Goal: Information Seeking & Learning: Learn about a topic

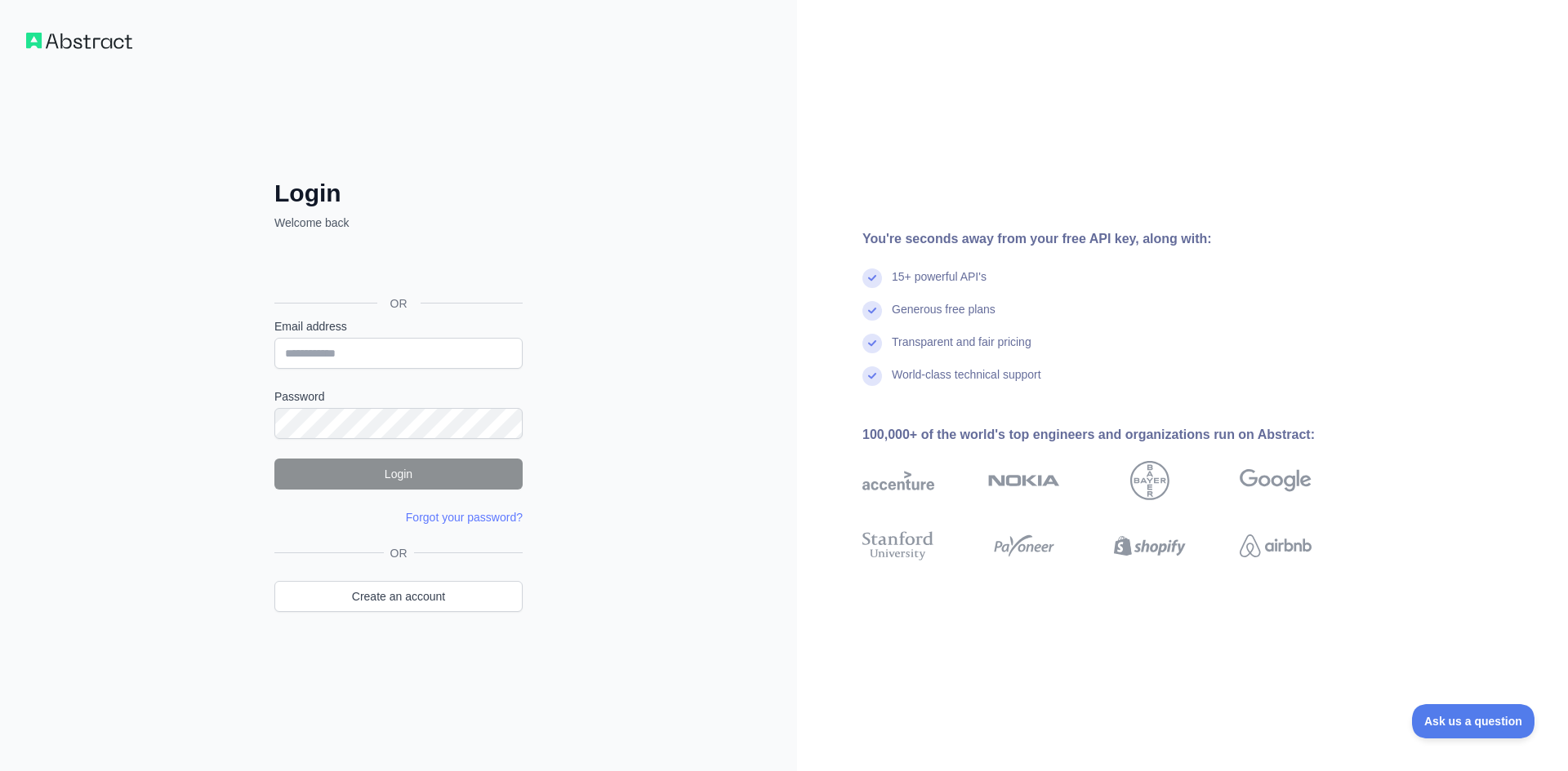
type input "**********"
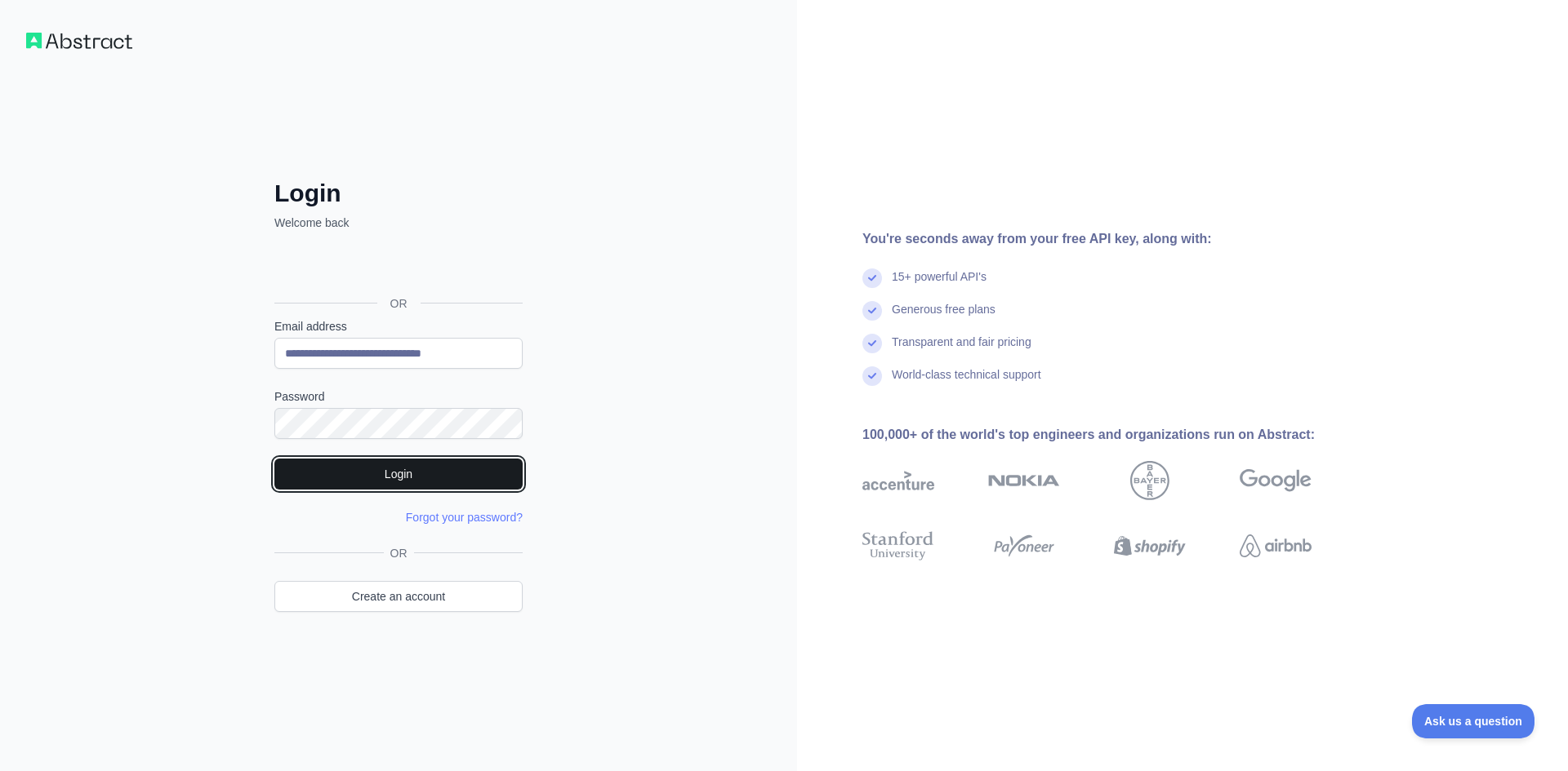
click at [413, 482] on button "Login" at bounding box center [398, 474] width 248 height 31
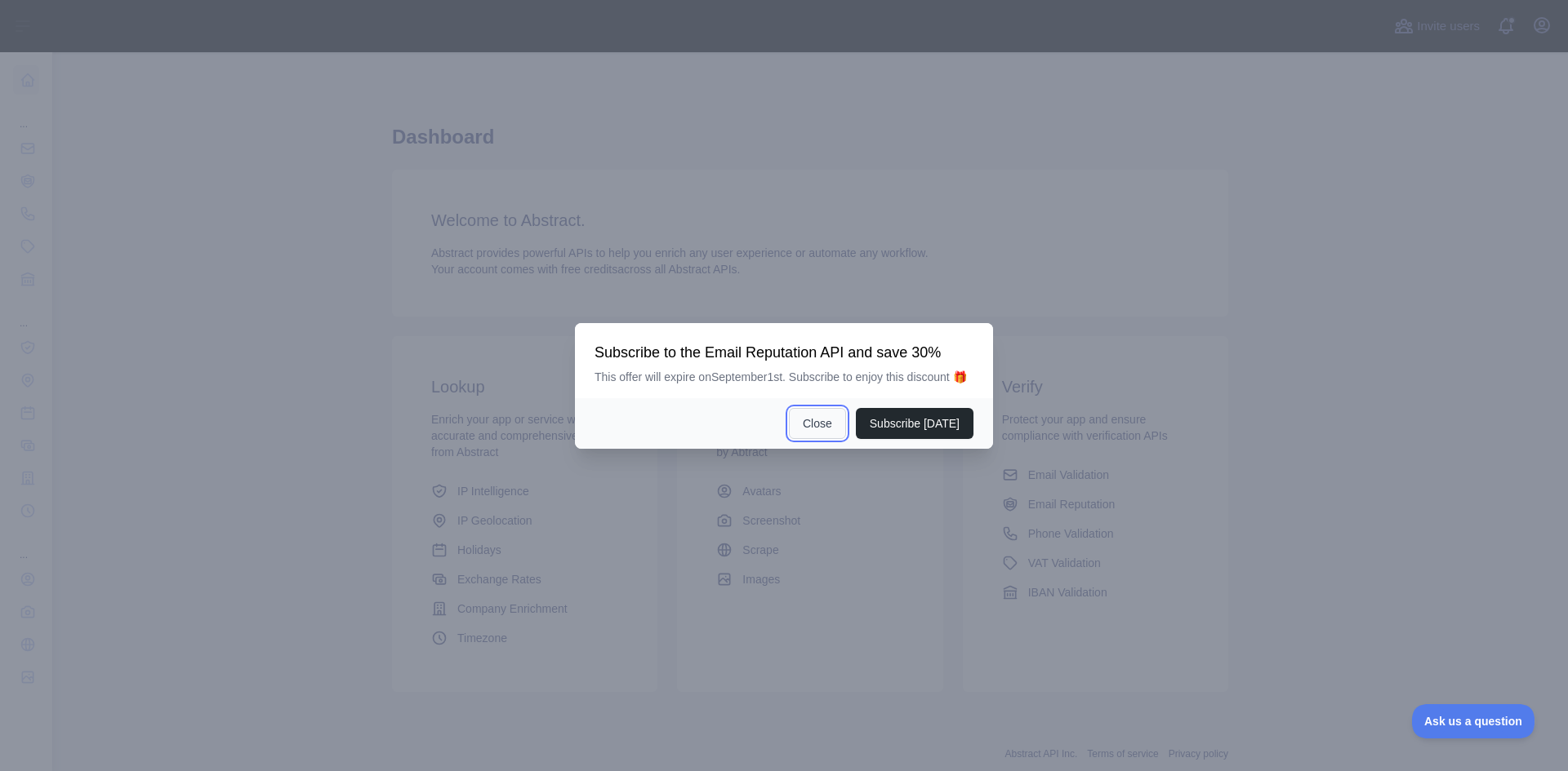
click at [820, 422] on button "Close" at bounding box center [817, 423] width 57 height 31
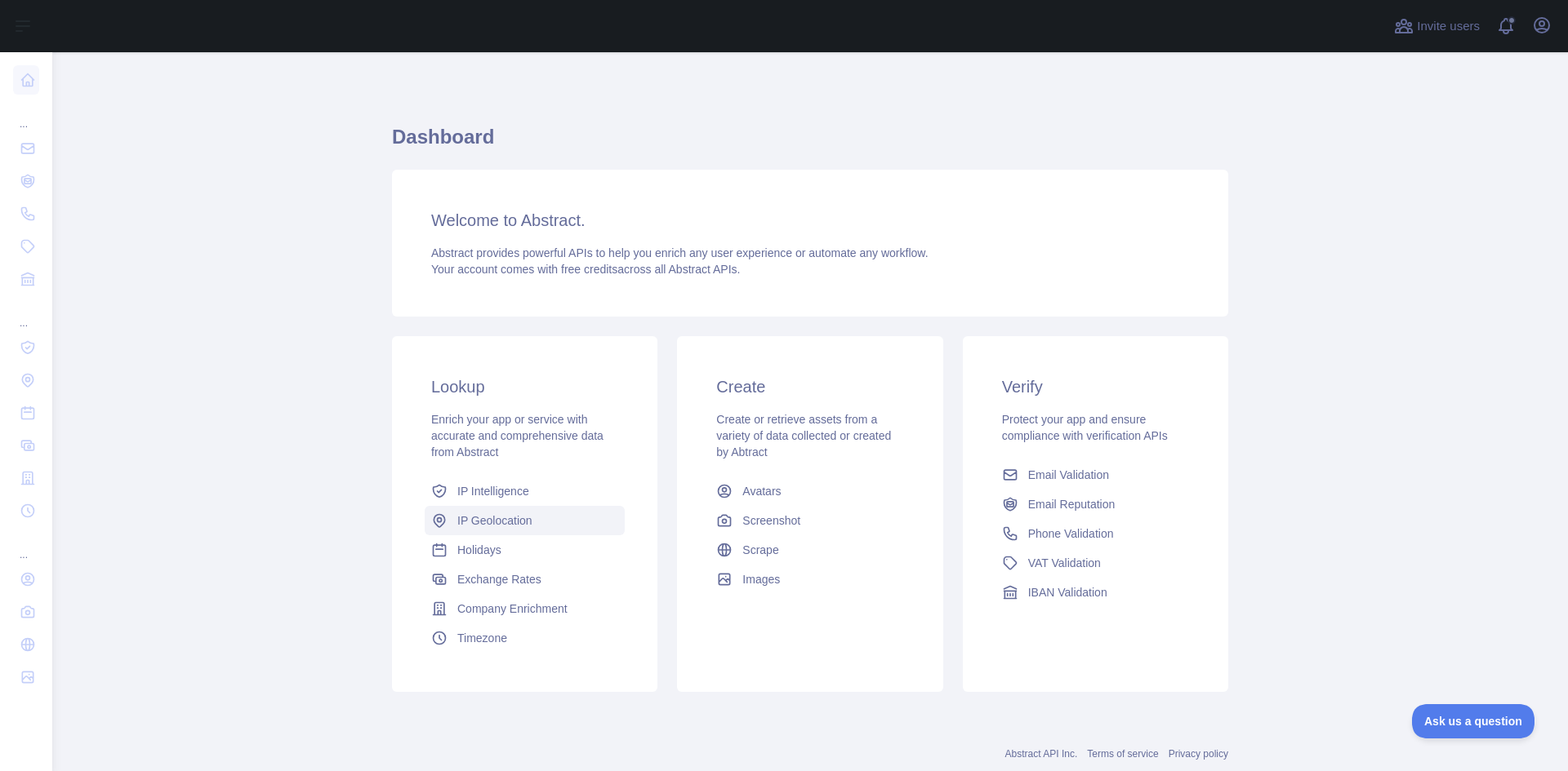
click at [515, 517] on span "IP Geolocation" at bounding box center [494, 521] width 76 height 17
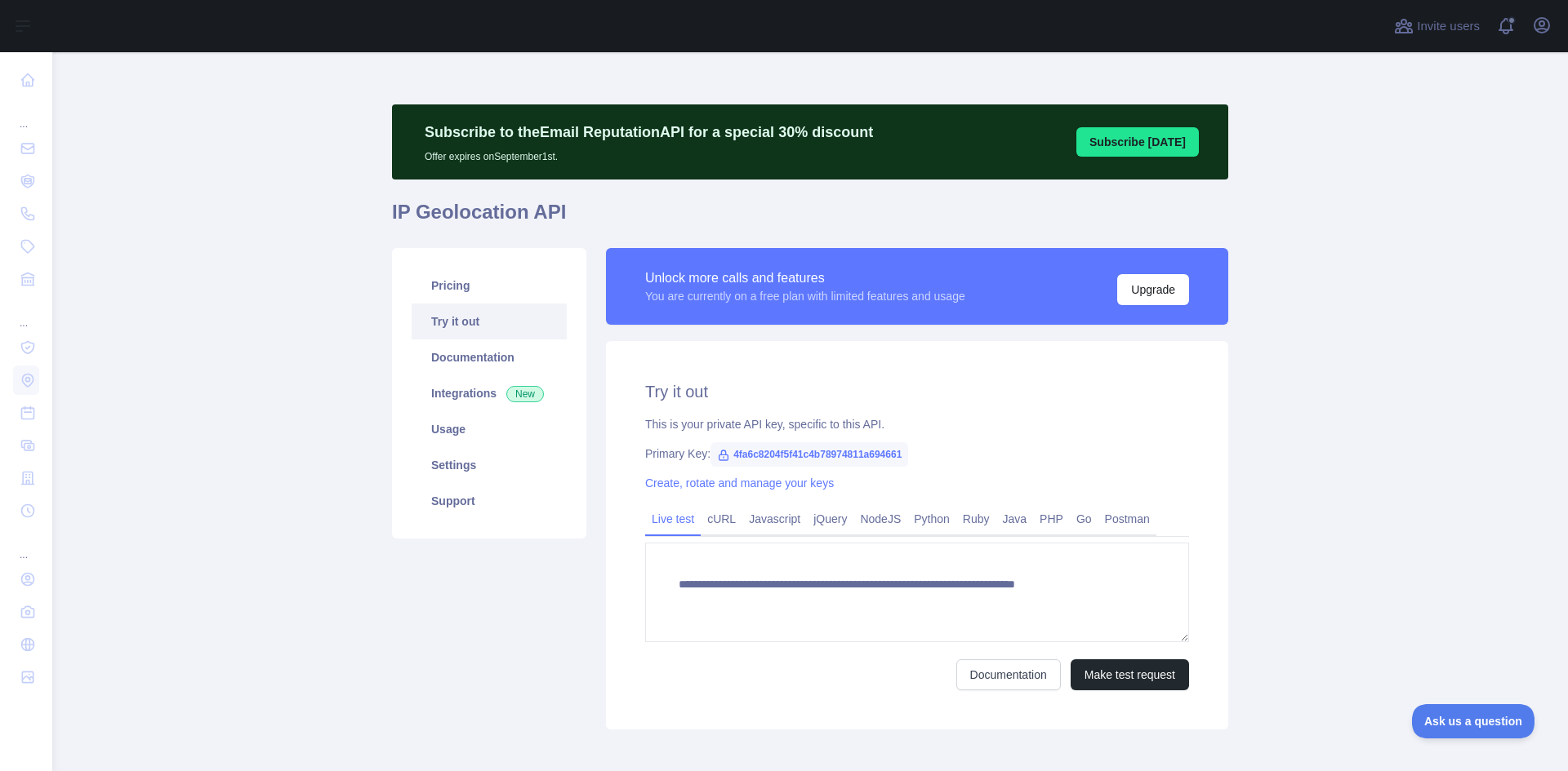
type textarea "**********"
click at [485, 357] on link "Documentation" at bounding box center [489, 357] width 155 height 36
click at [463, 289] on link "Pricing" at bounding box center [489, 285] width 155 height 36
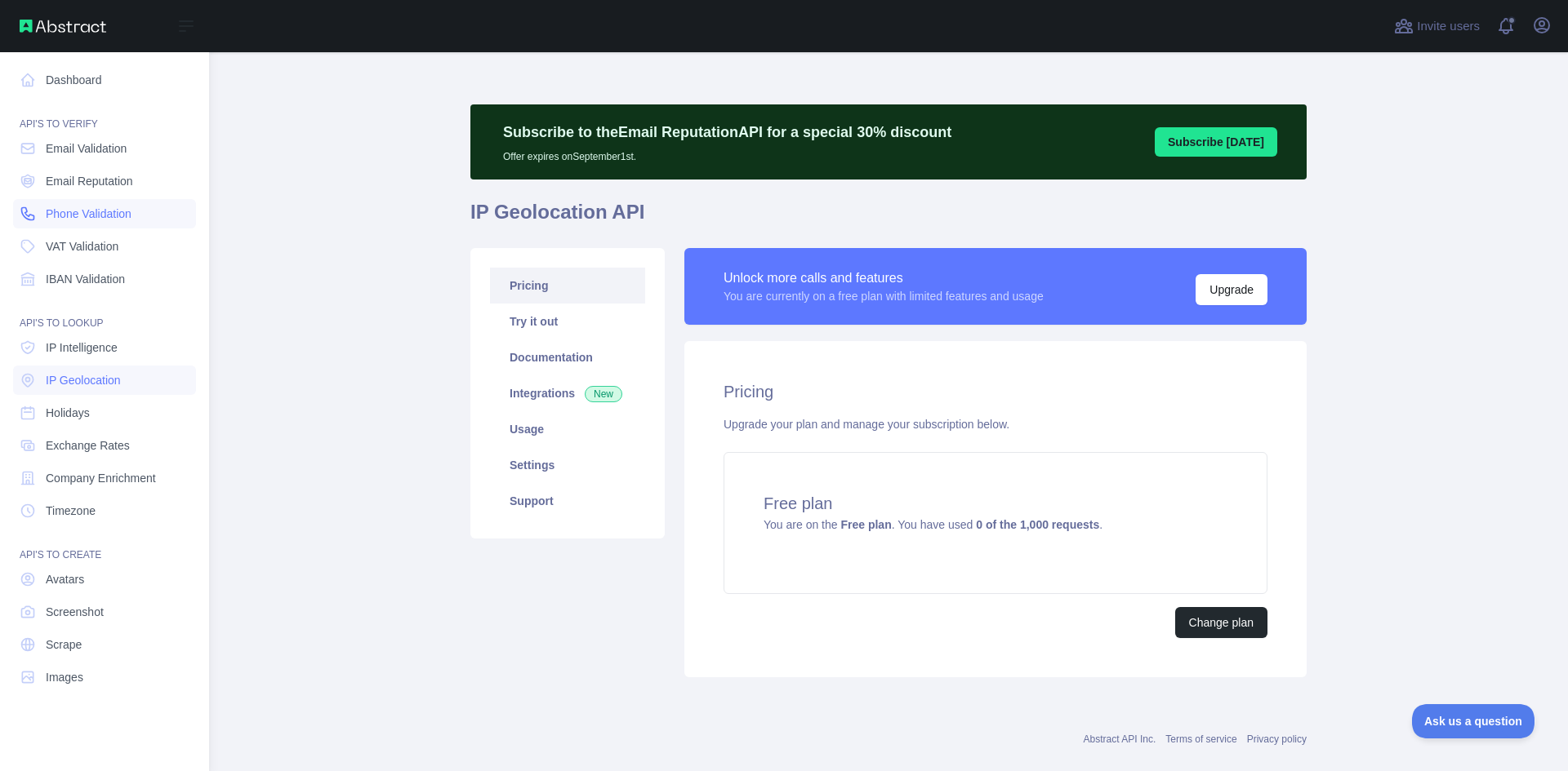
click at [85, 214] on span "Phone Validation" at bounding box center [89, 214] width 86 height 17
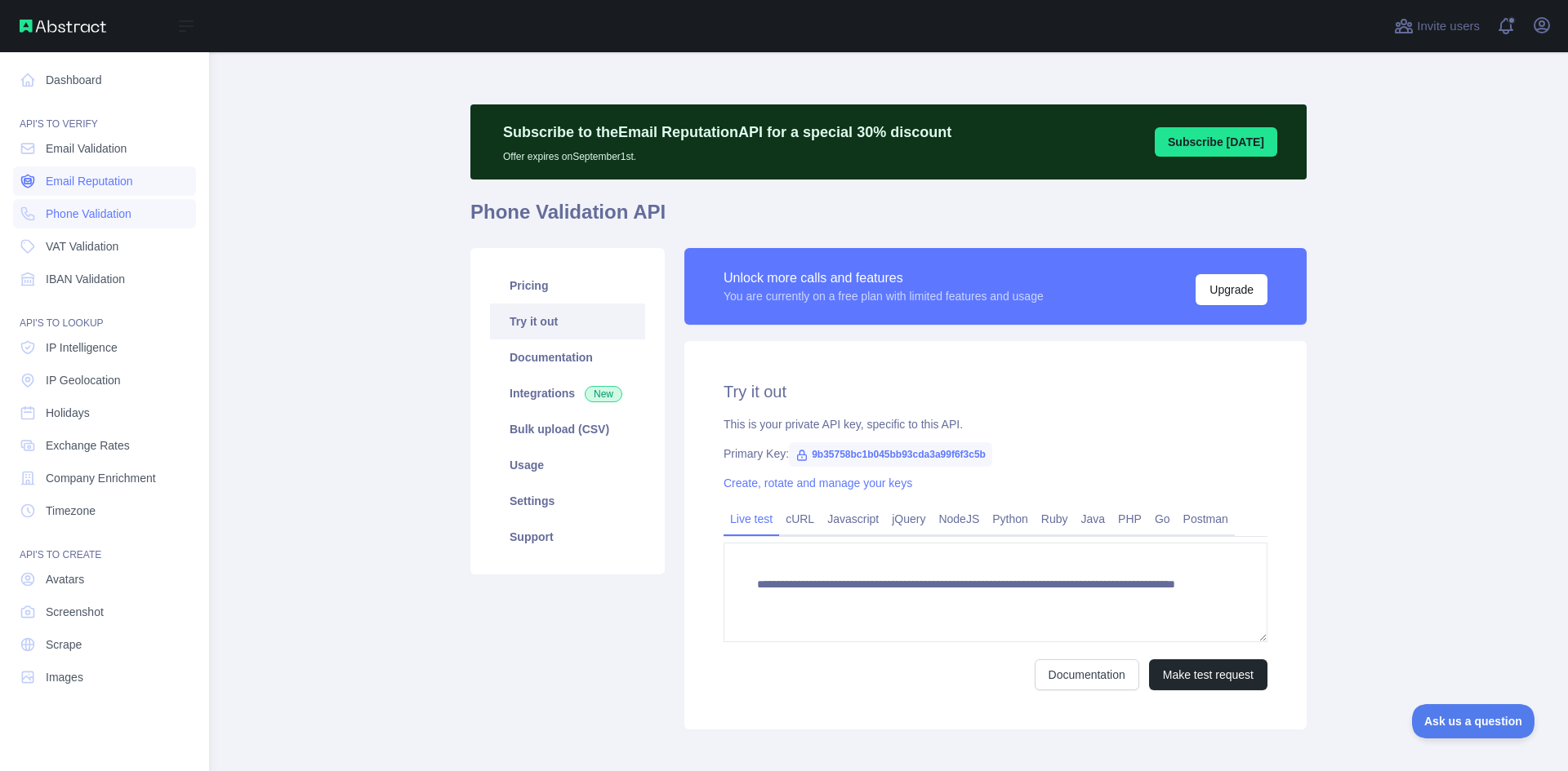
click at [85, 179] on span "Email Reputation" at bounding box center [90, 182] width 88 height 17
click at [73, 147] on span "Email Validation" at bounding box center [86, 149] width 81 height 17
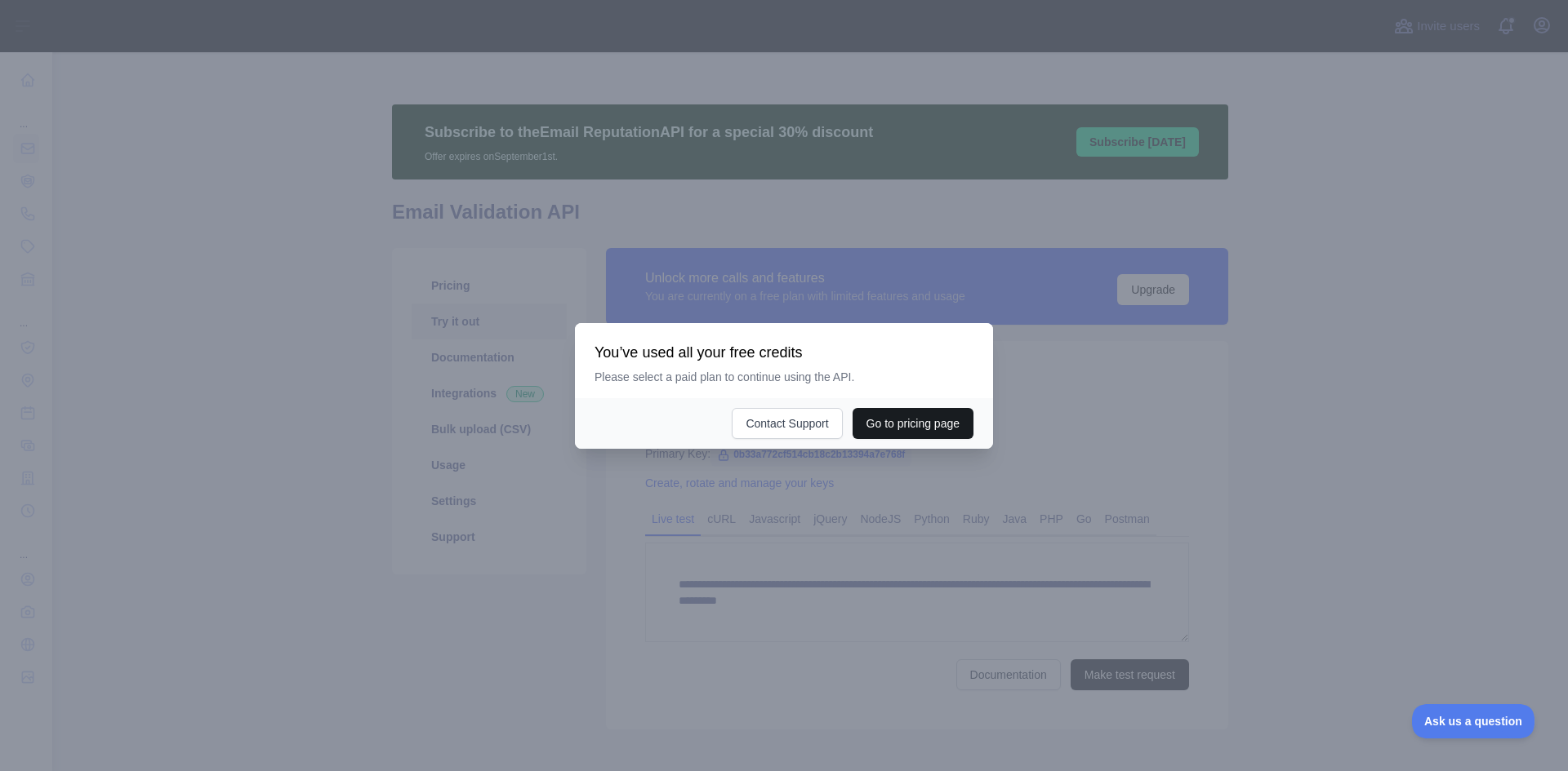
click at [954, 430] on button "Go to pricing page" at bounding box center [913, 423] width 121 height 31
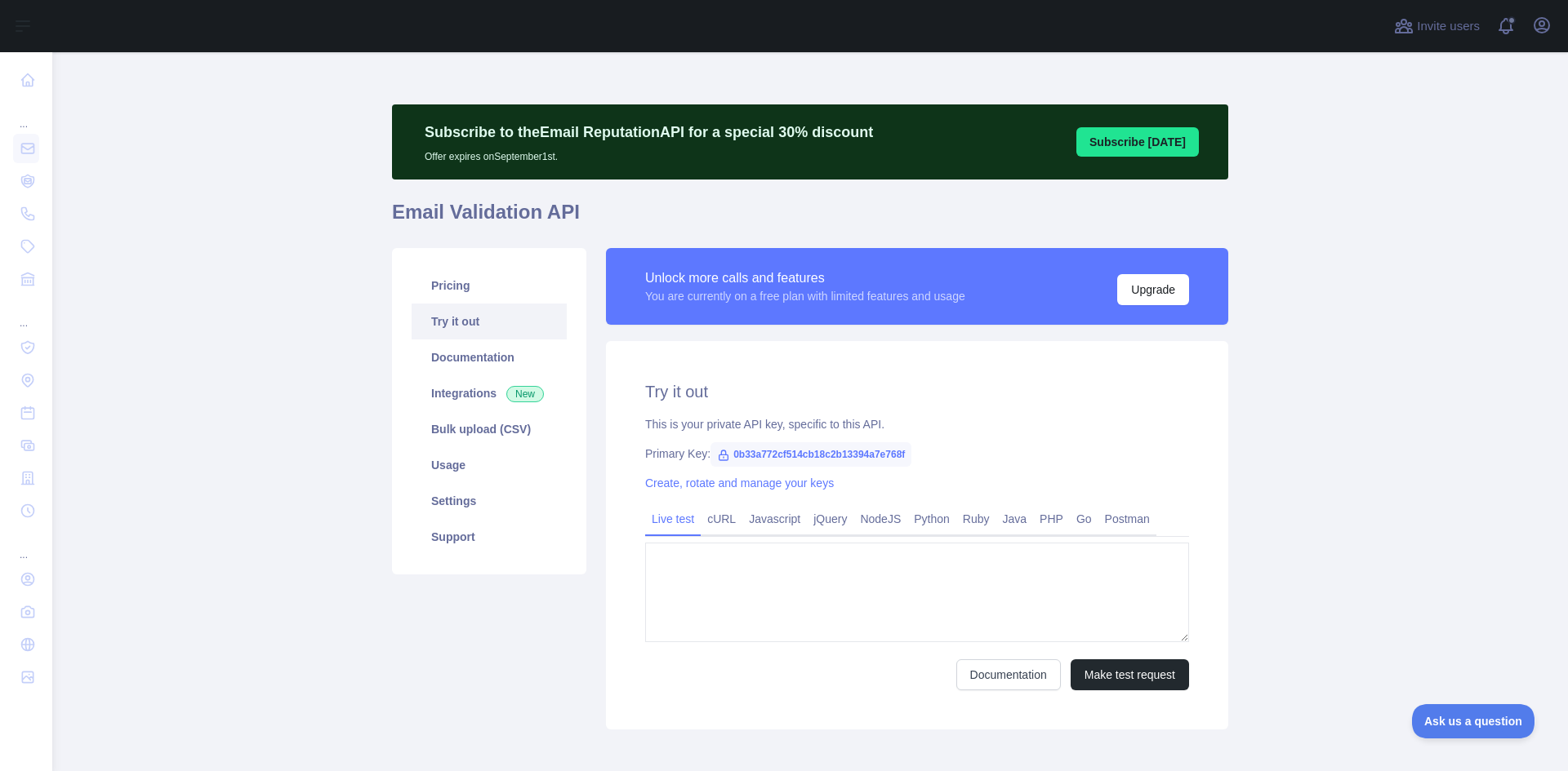
type textarea "**********"
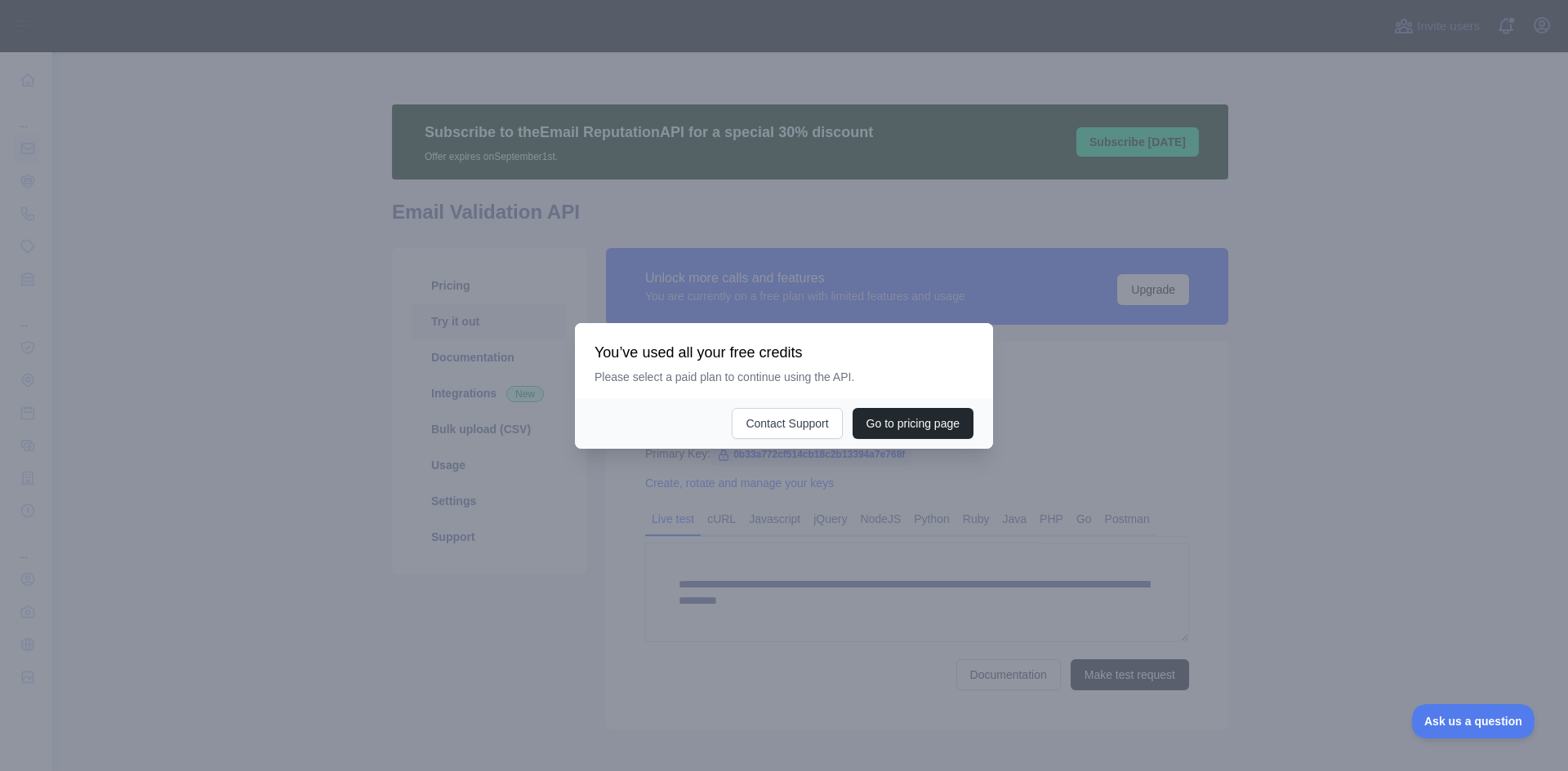
click at [512, 219] on div at bounding box center [784, 385] width 1568 height 771
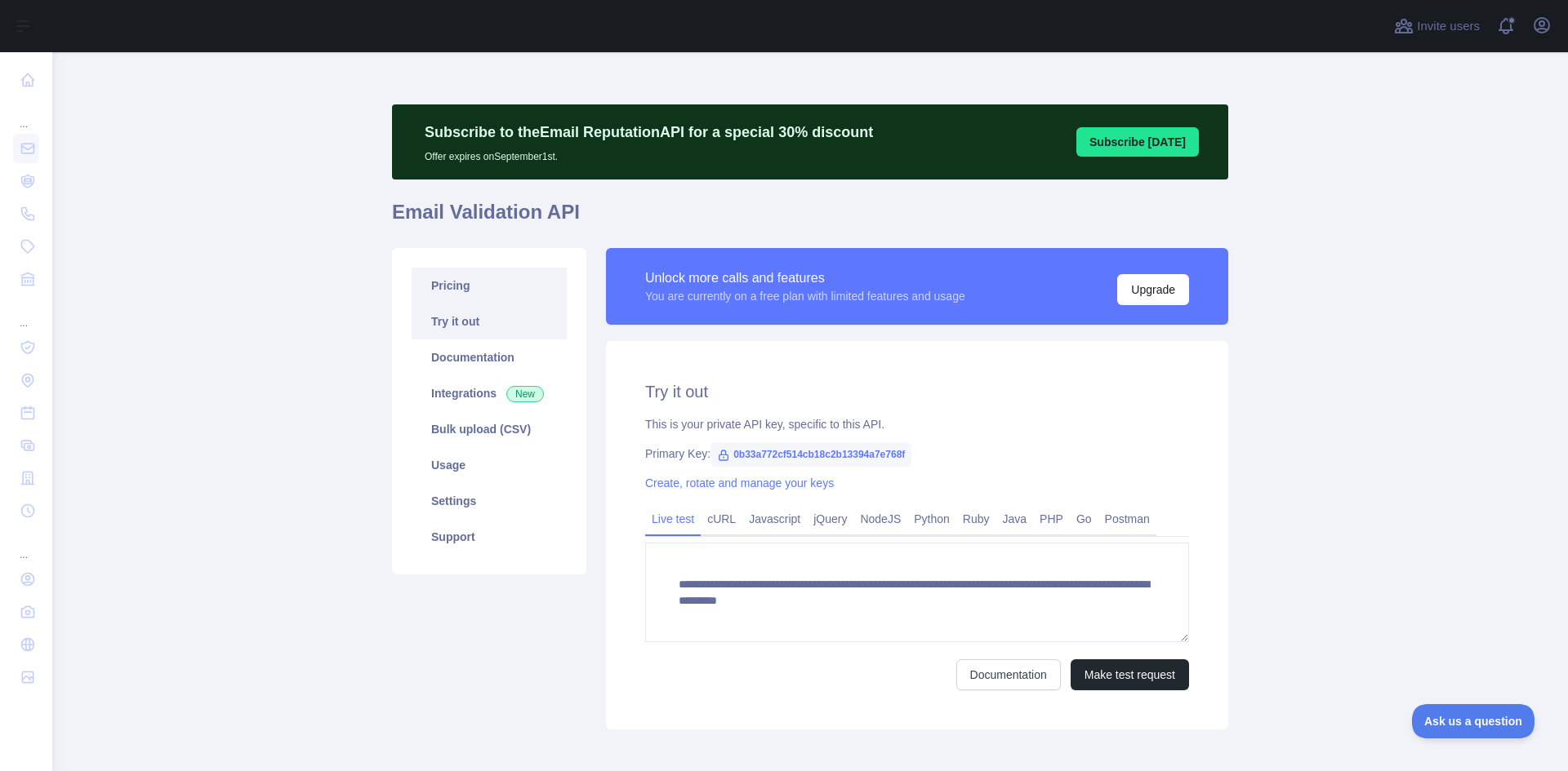
click at [448, 292] on link "Pricing" at bounding box center [489, 285] width 155 height 36
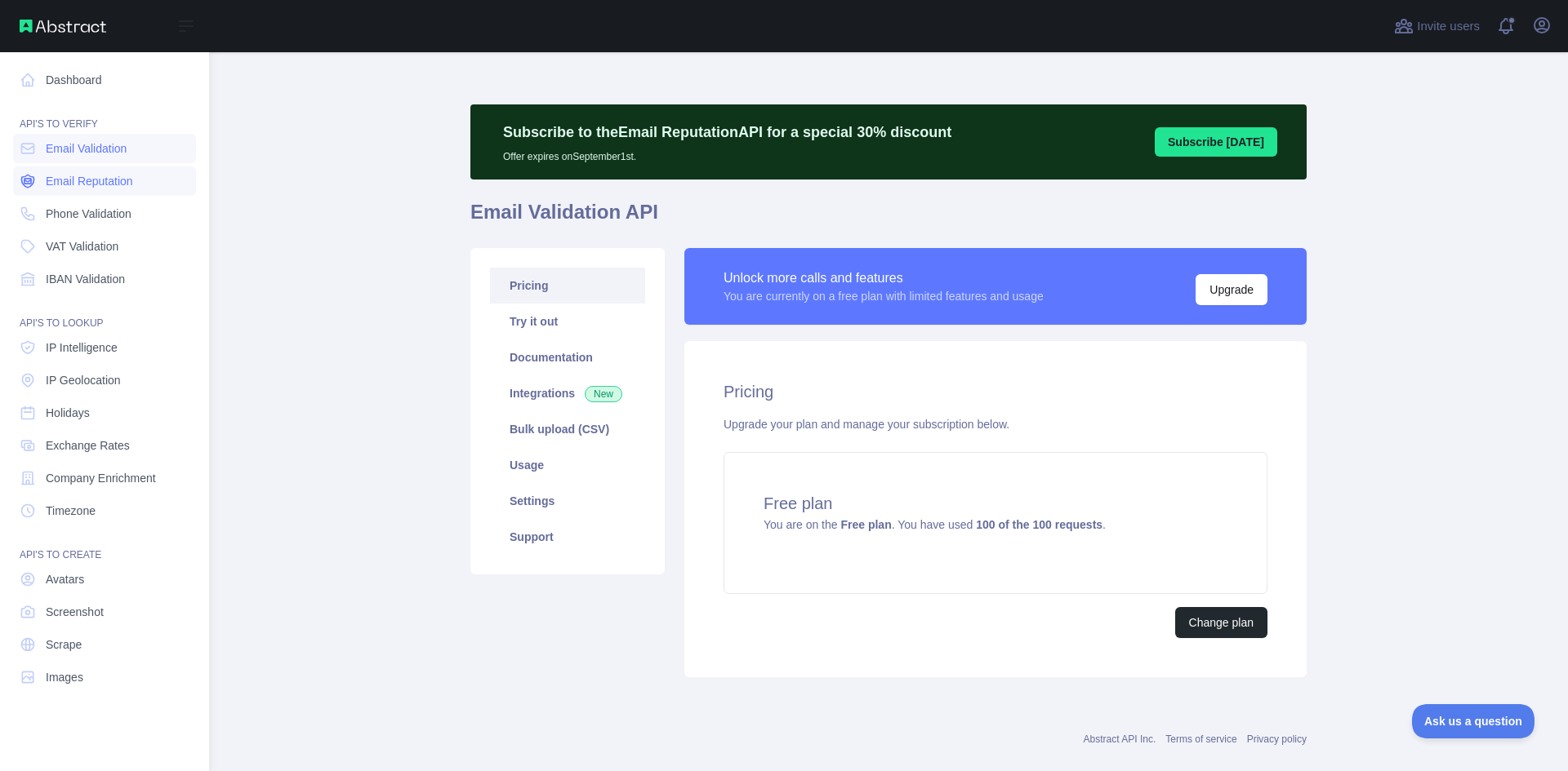
click at [65, 186] on span "Email Reputation" at bounding box center [90, 182] width 88 height 17
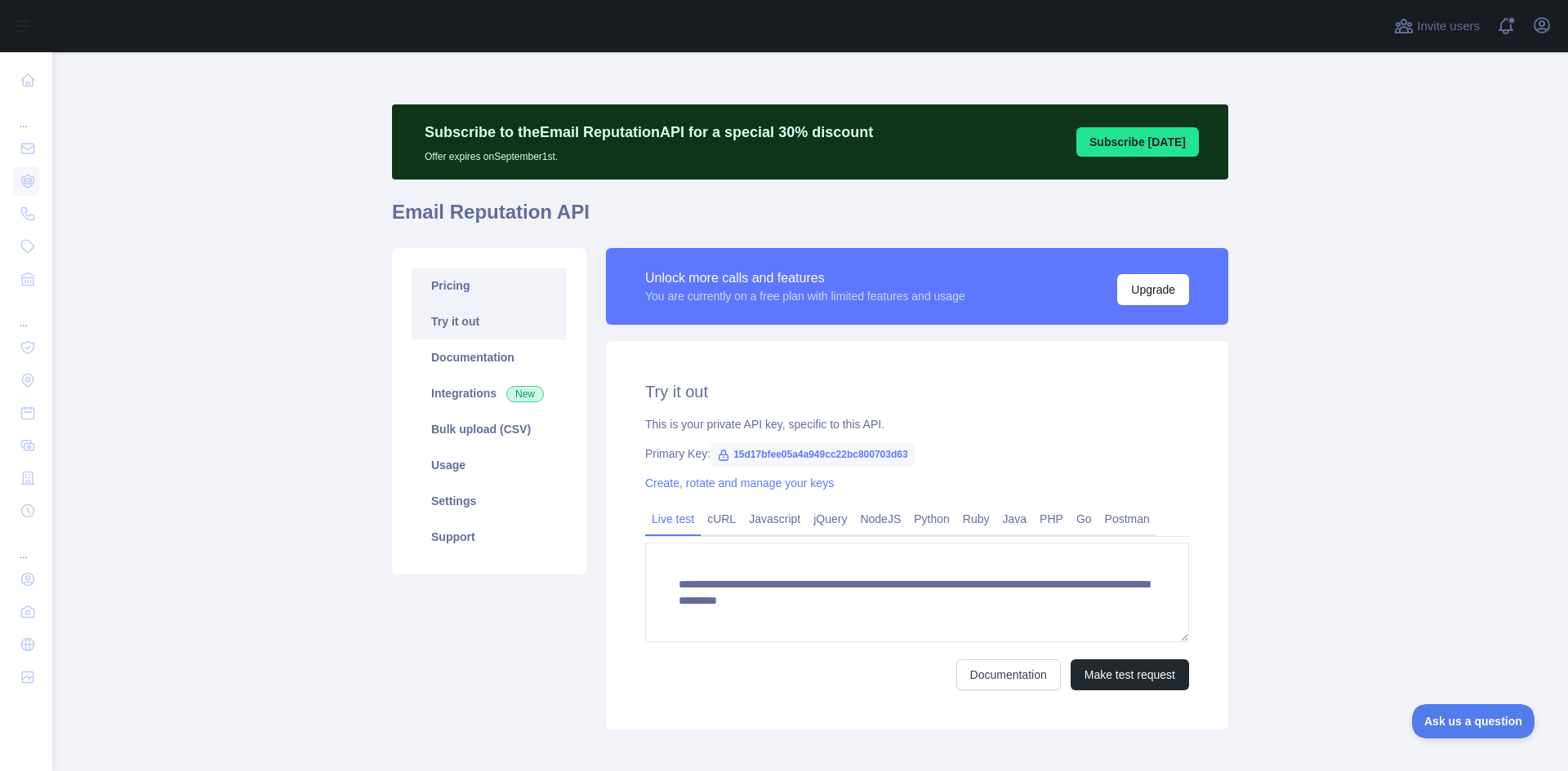
click at [471, 276] on link "Pricing" at bounding box center [489, 285] width 155 height 36
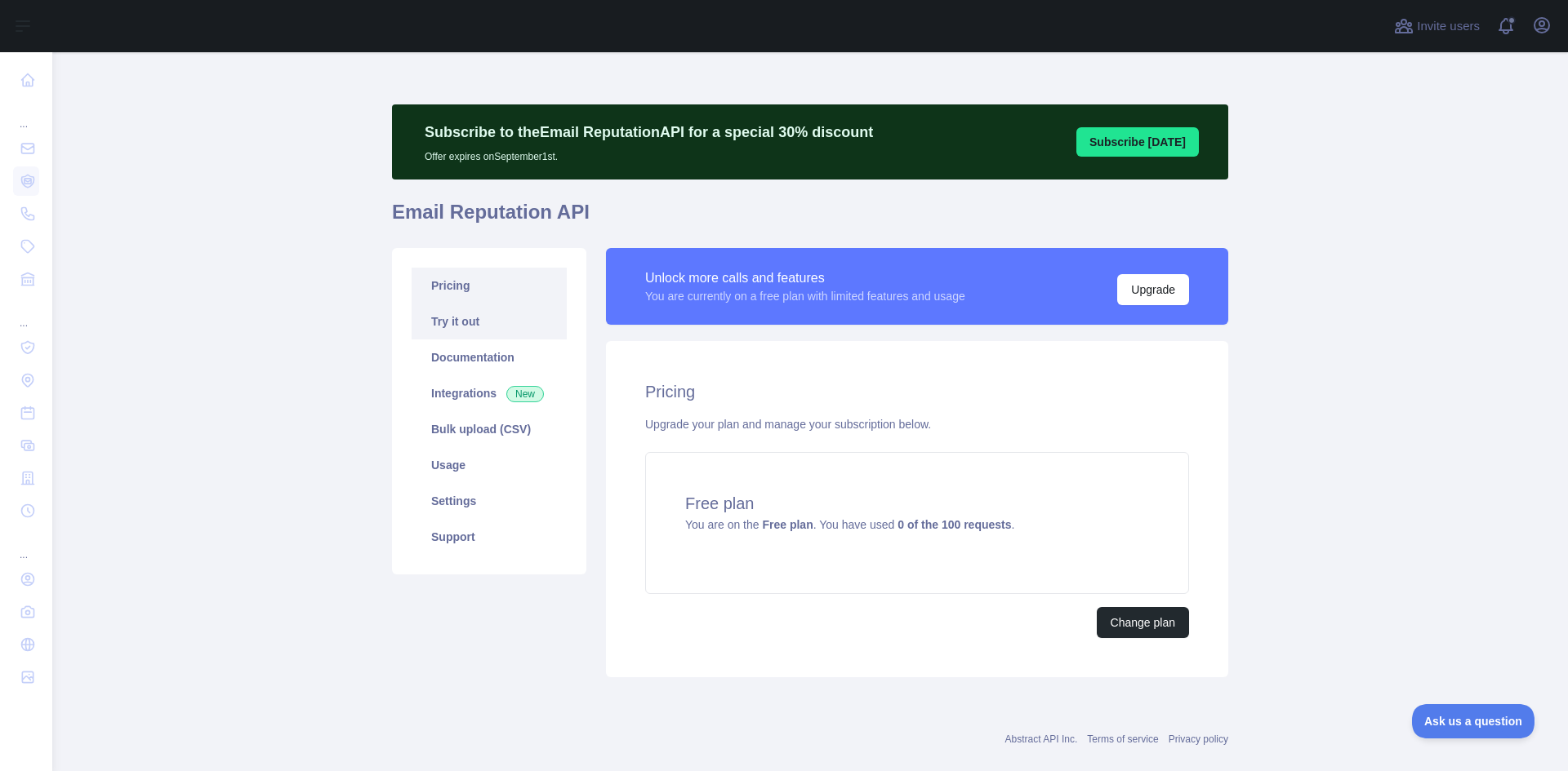
click at [451, 326] on link "Try it out" at bounding box center [489, 322] width 155 height 36
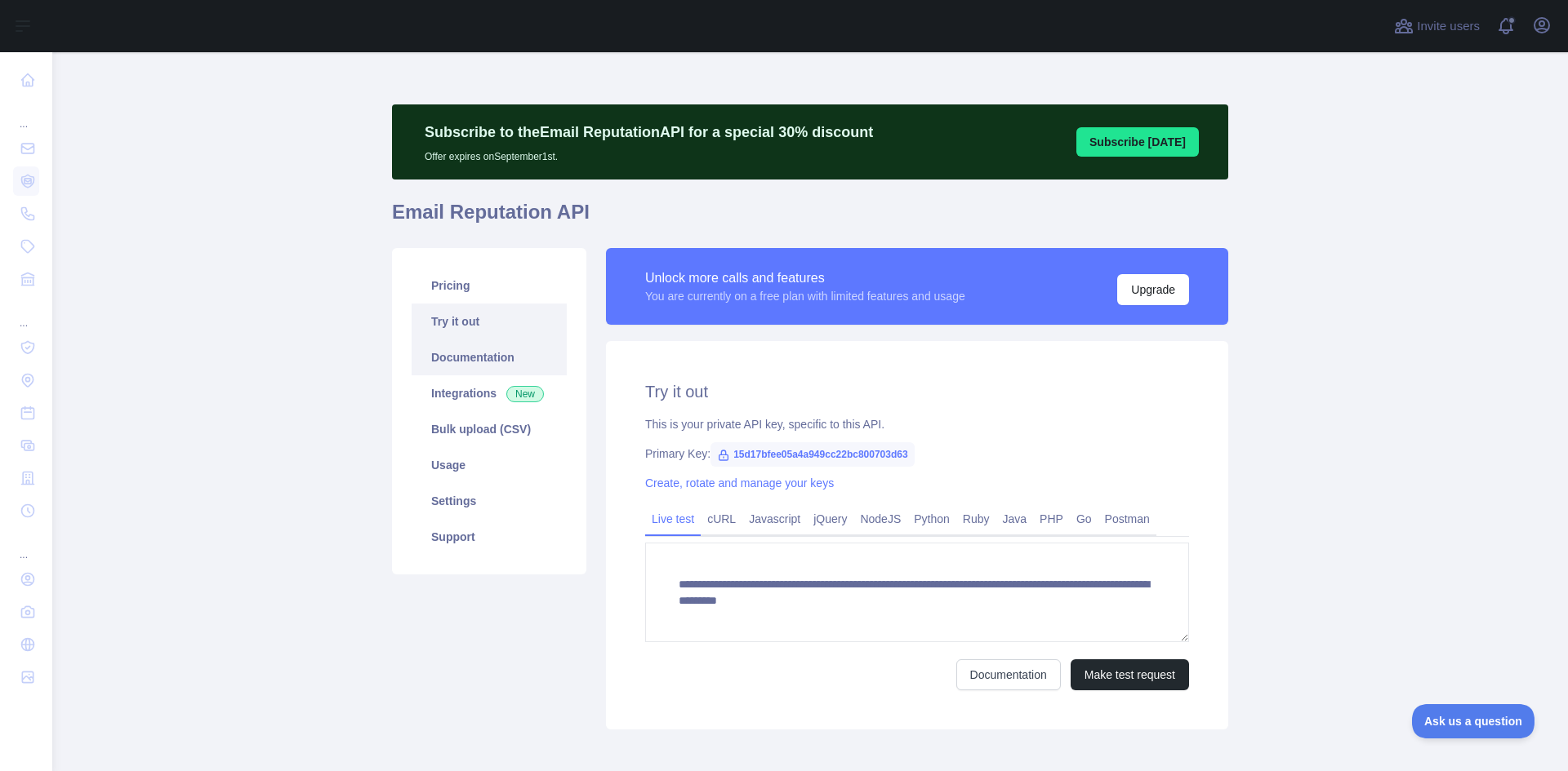
click at [454, 353] on link "Documentation" at bounding box center [489, 357] width 155 height 36
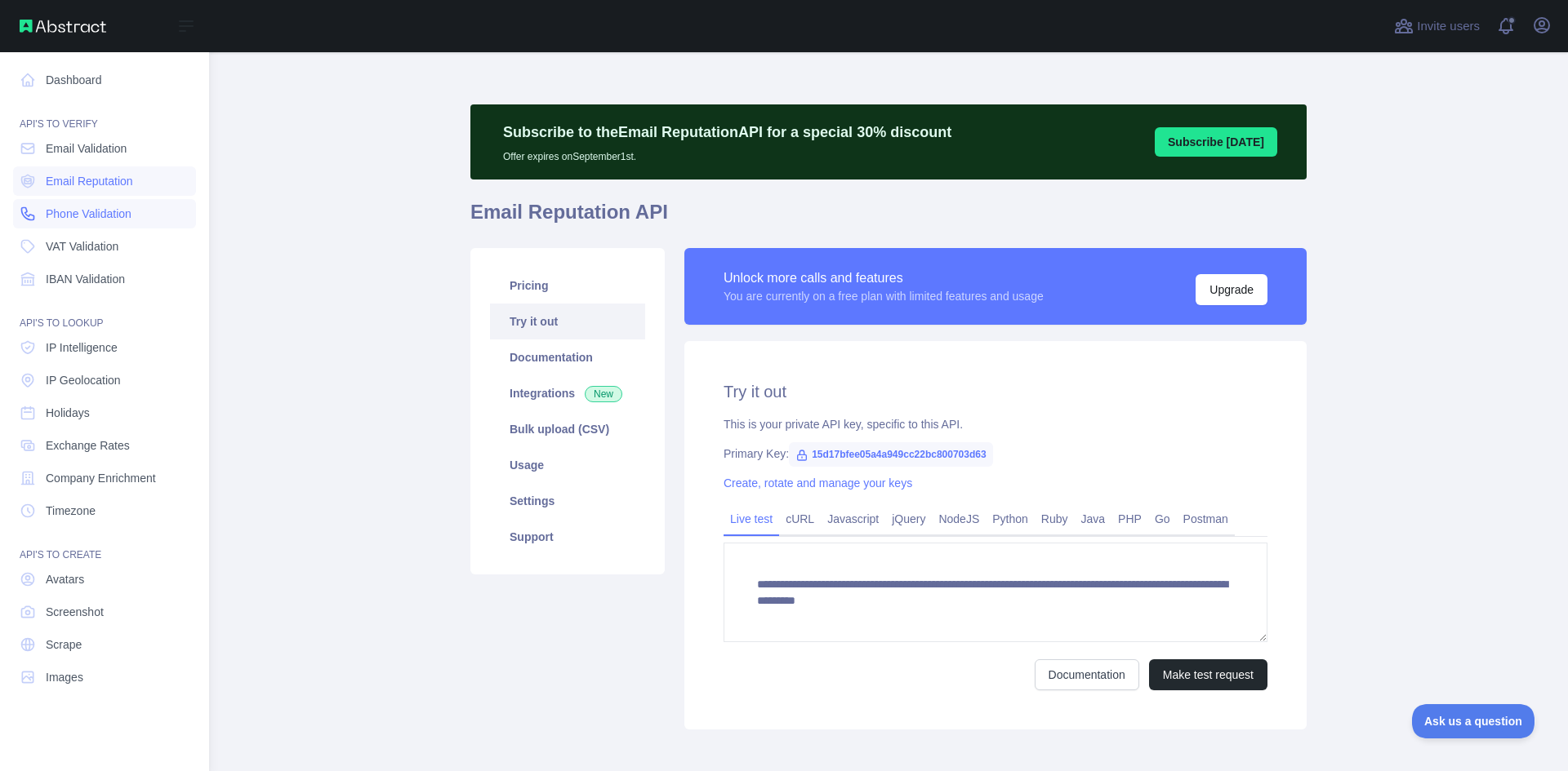
click at [89, 215] on span "Phone Validation" at bounding box center [89, 214] width 86 height 17
click at [71, 213] on span "Phone Validation" at bounding box center [89, 214] width 86 height 17
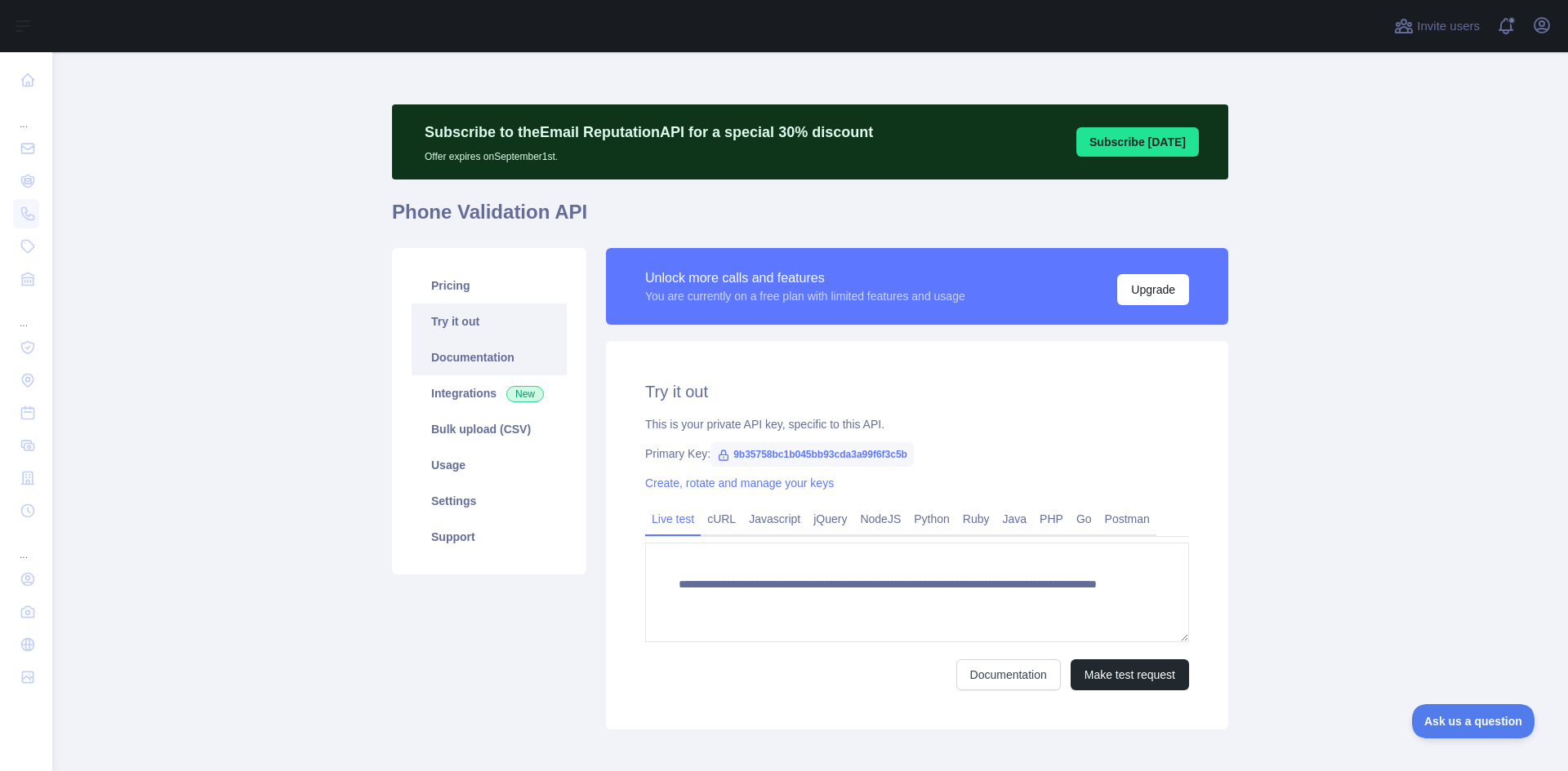
click at [445, 358] on link "Documentation" at bounding box center [489, 357] width 155 height 36
click at [449, 288] on link "Pricing" at bounding box center [489, 285] width 155 height 36
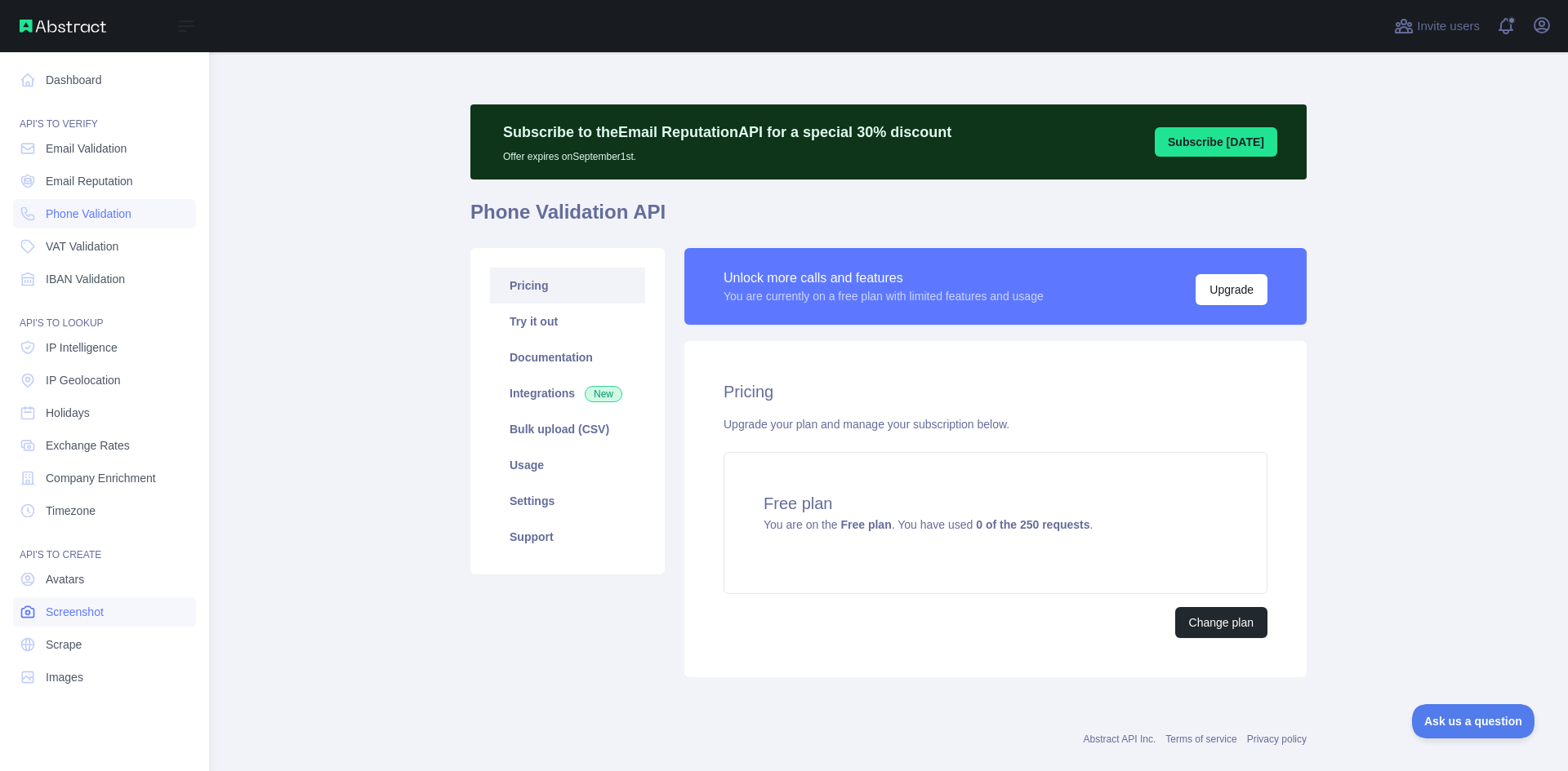
click at [72, 610] on span "Screenshot" at bounding box center [75, 613] width 58 height 17
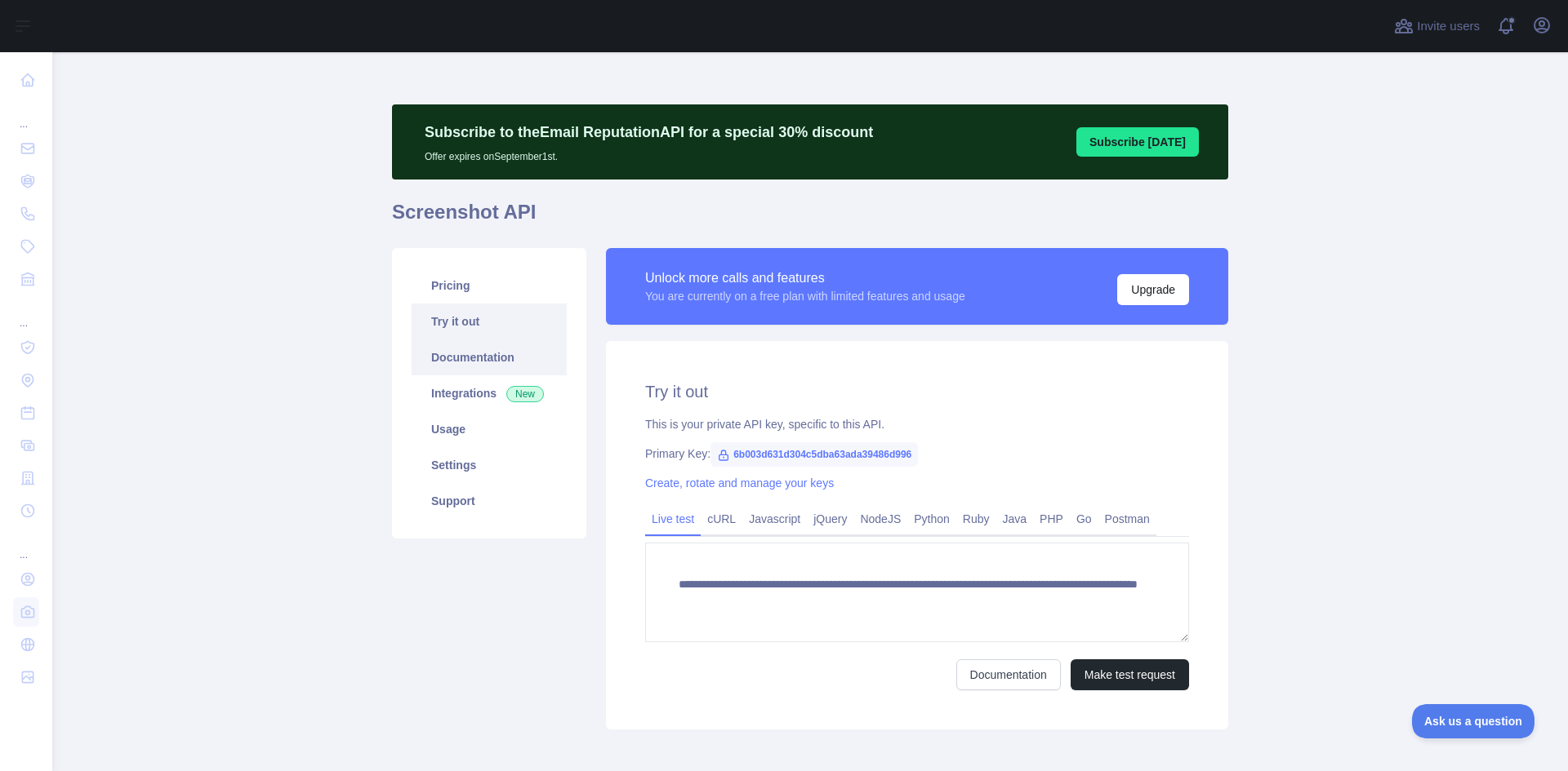
click at [450, 356] on link "Documentation" at bounding box center [489, 357] width 155 height 36
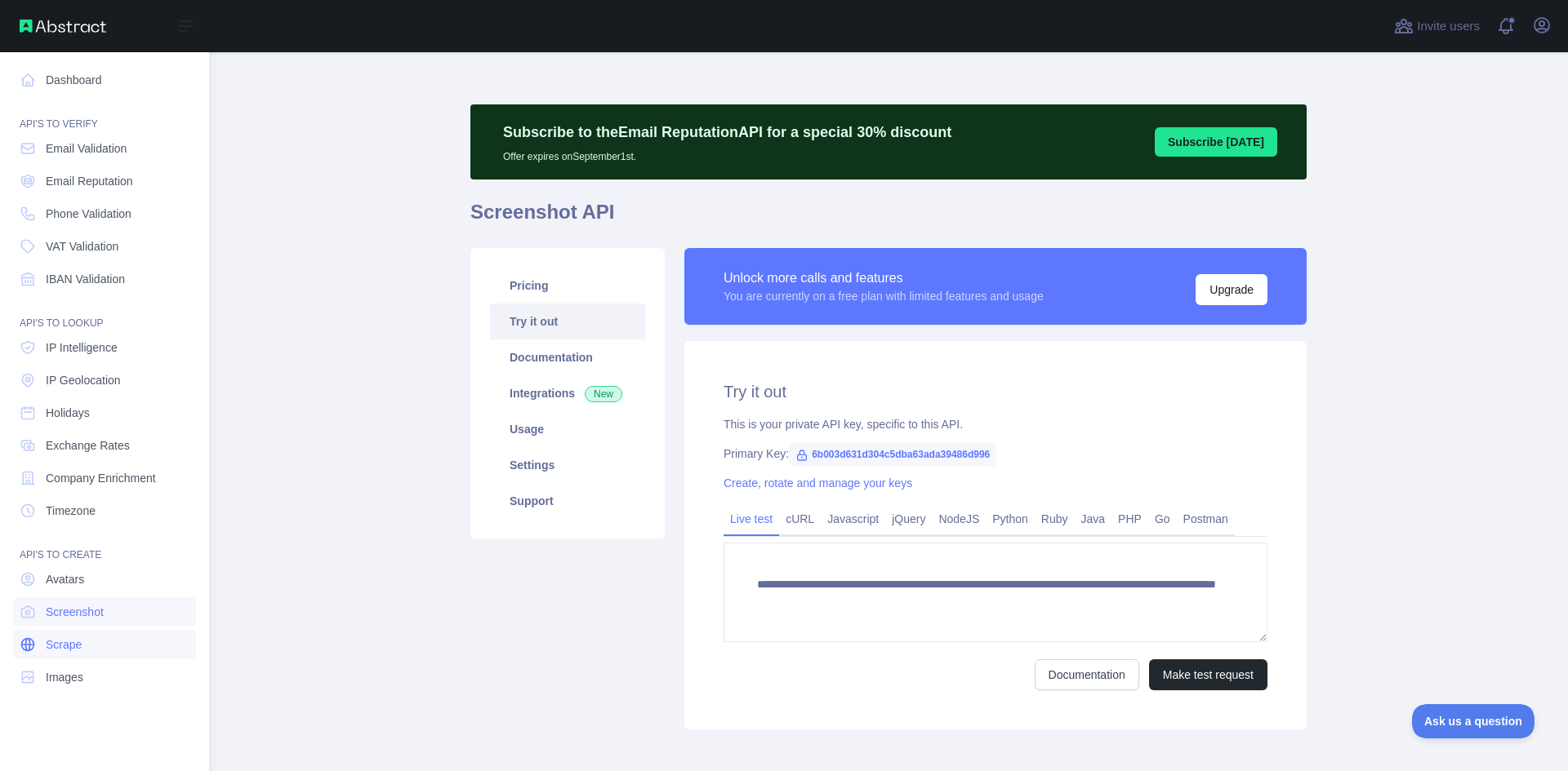
click at [91, 648] on link "Scrape" at bounding box center [104, 645] width 183 height 30
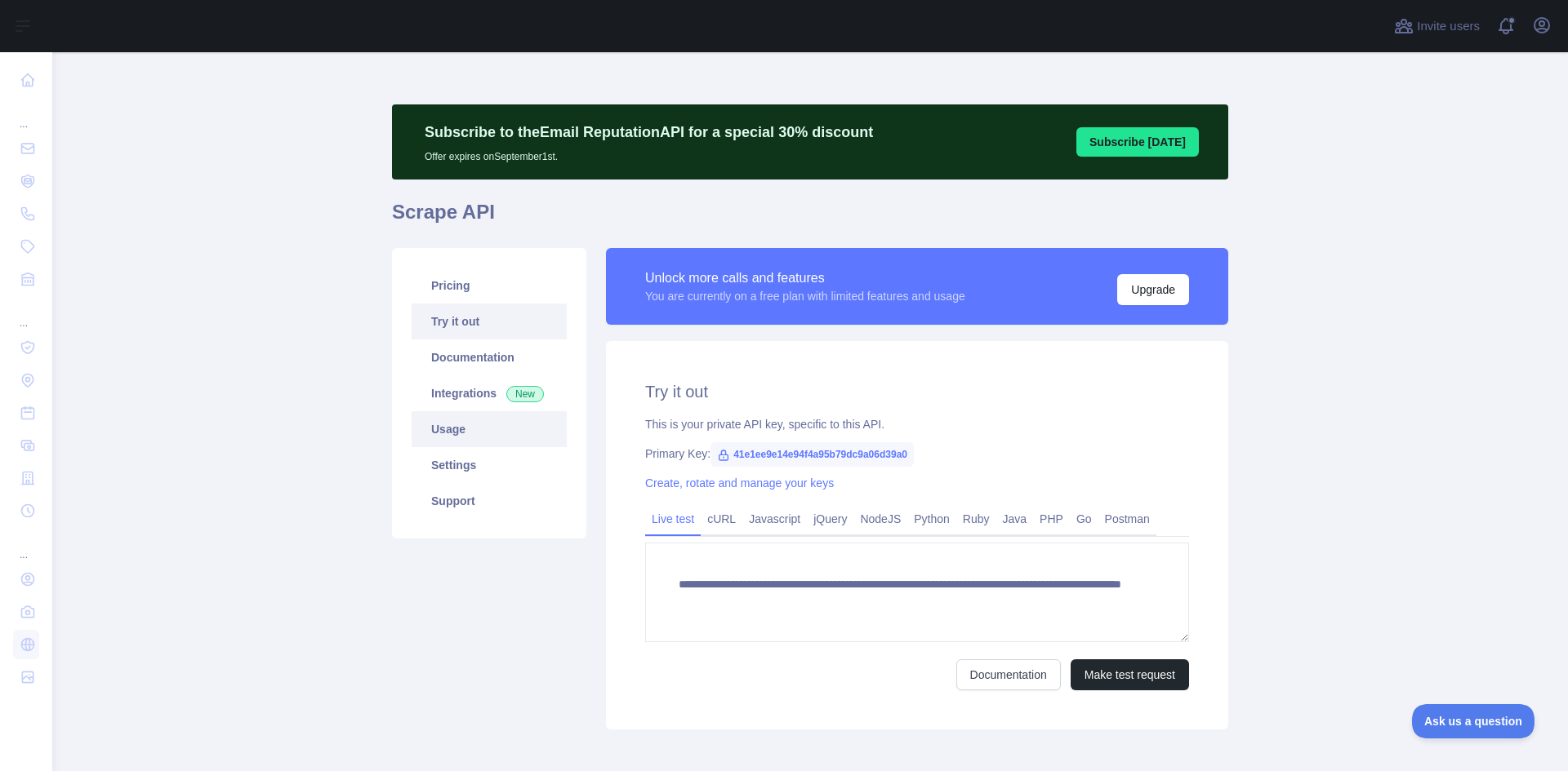
click at [435, 427] on link "Usage" at bounding box center [489, 429] width 155 height 36
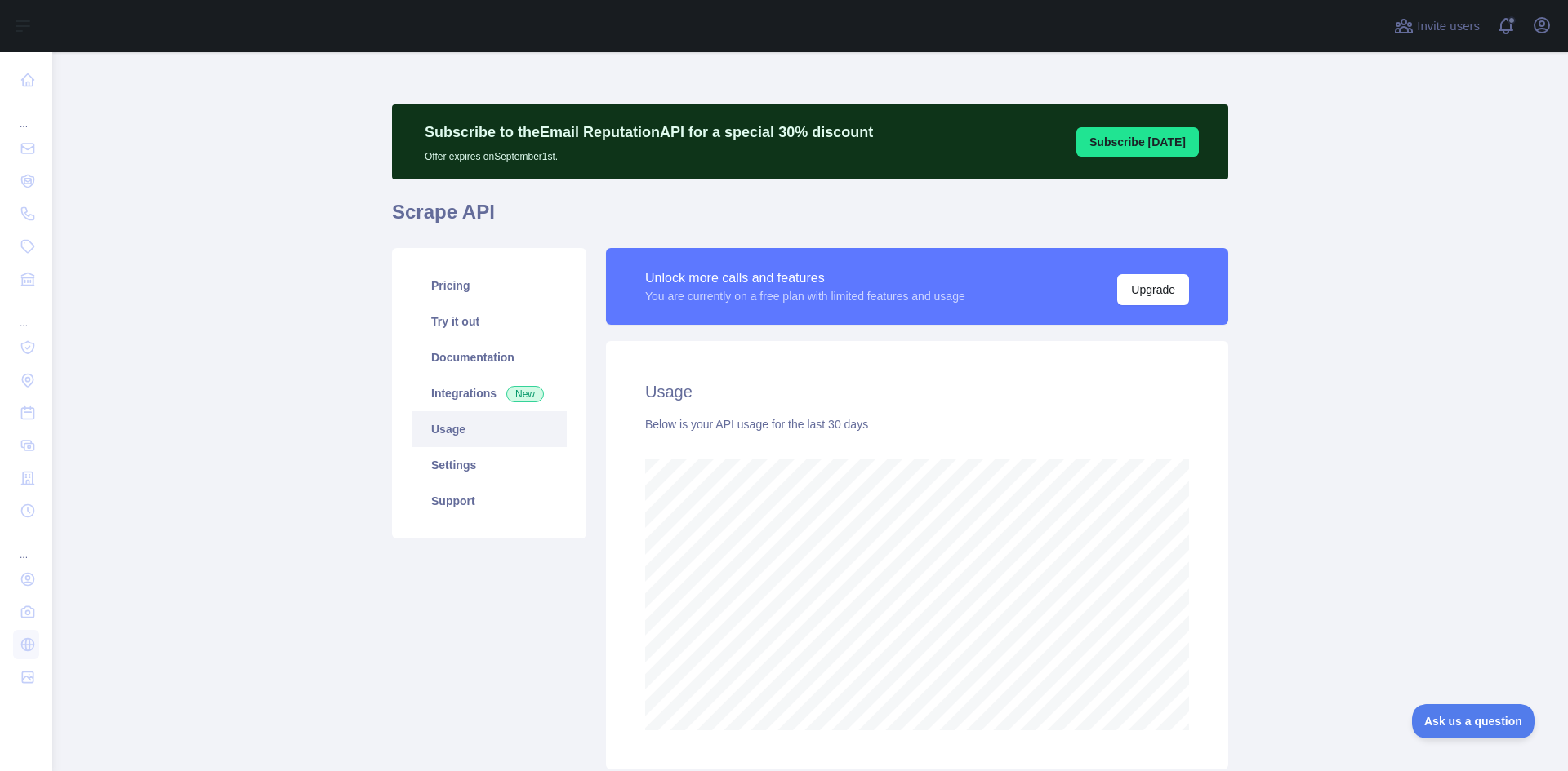
scroll to position [719, 1504]
click at [453, 361] on link "Documentation" at bounding box center [489, 357] width 155 height 36
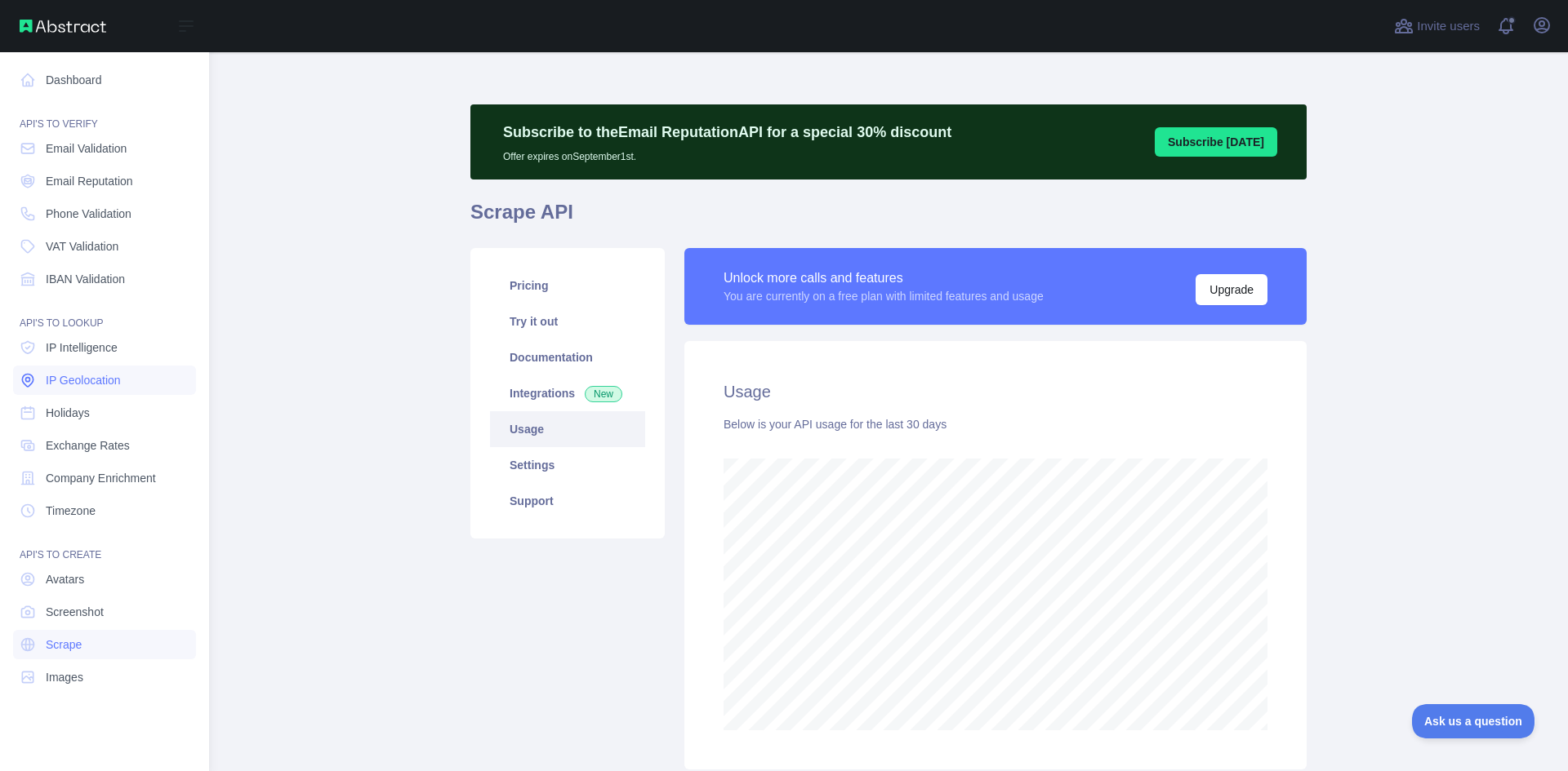
scroll to position [815475, 815278]
click at [49, 675] on span "Images" at bounding box center [64, 678] width 37 height 17
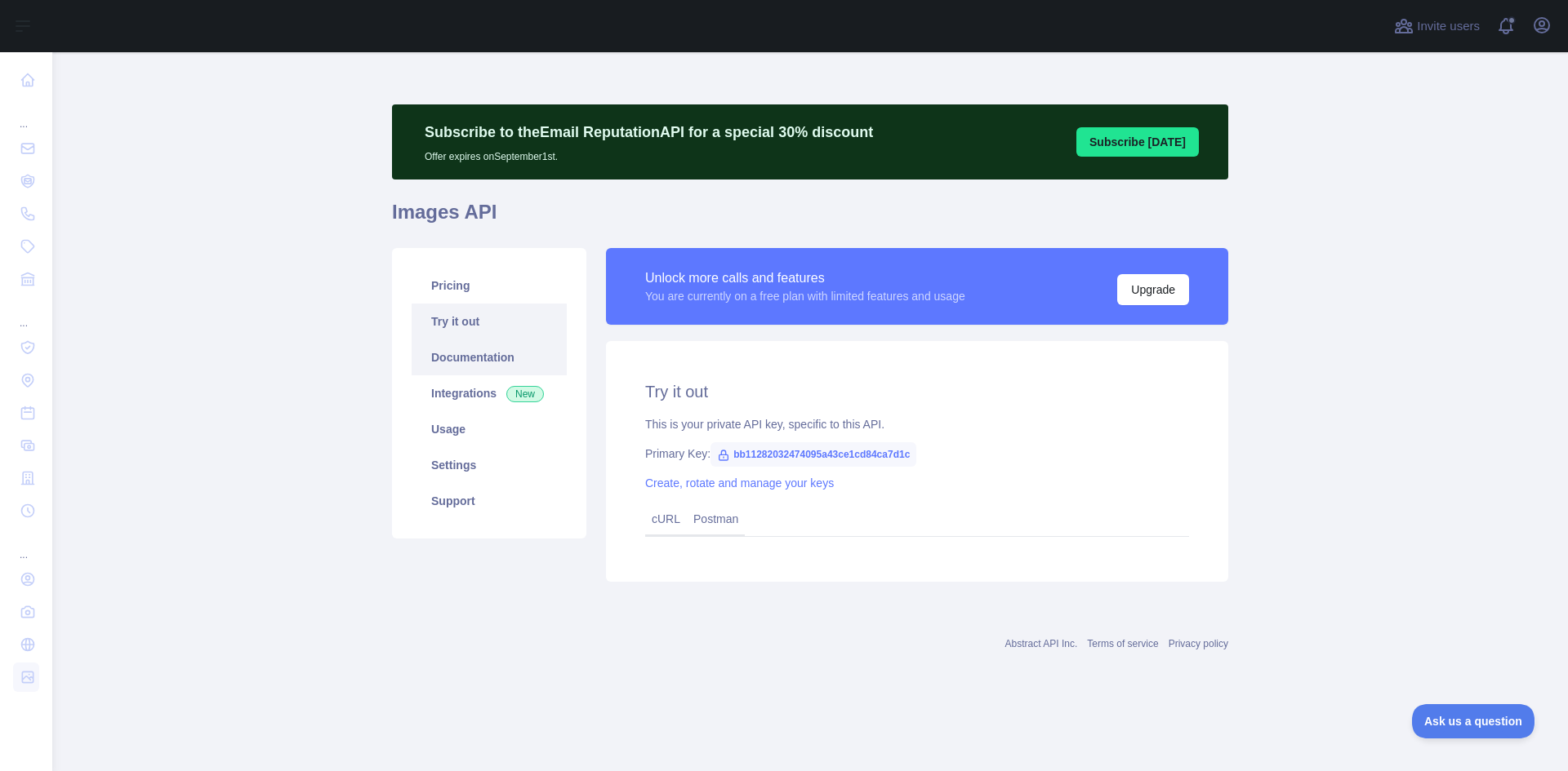
click at [469, 356] on link "Documentation" at bounding box center [489, 357] width 155 height 36
